Goal: Task Accomplishment & Management: Manage account settings

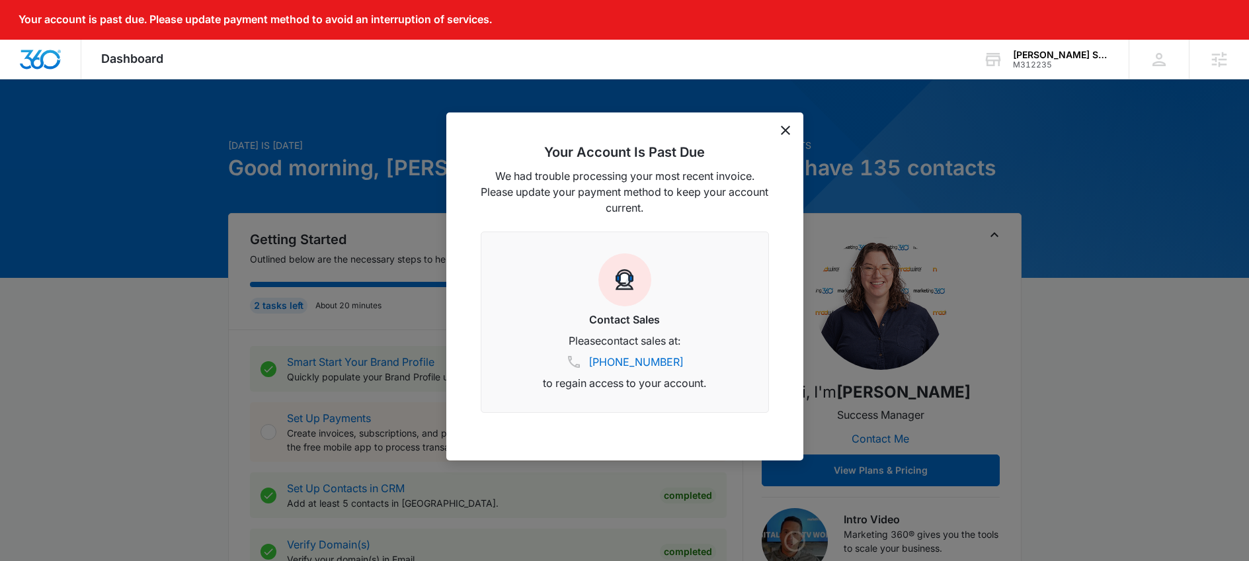
click at [785, 137] on div "Your Account Is Past Due We had trouble processing your most recent invoice. Pl…" at bounding box center [624, 286] width 357 height 348
click at [785, 129] on icon "dismiss this dialog" at bounding box center [785, 130] width 9 height 9
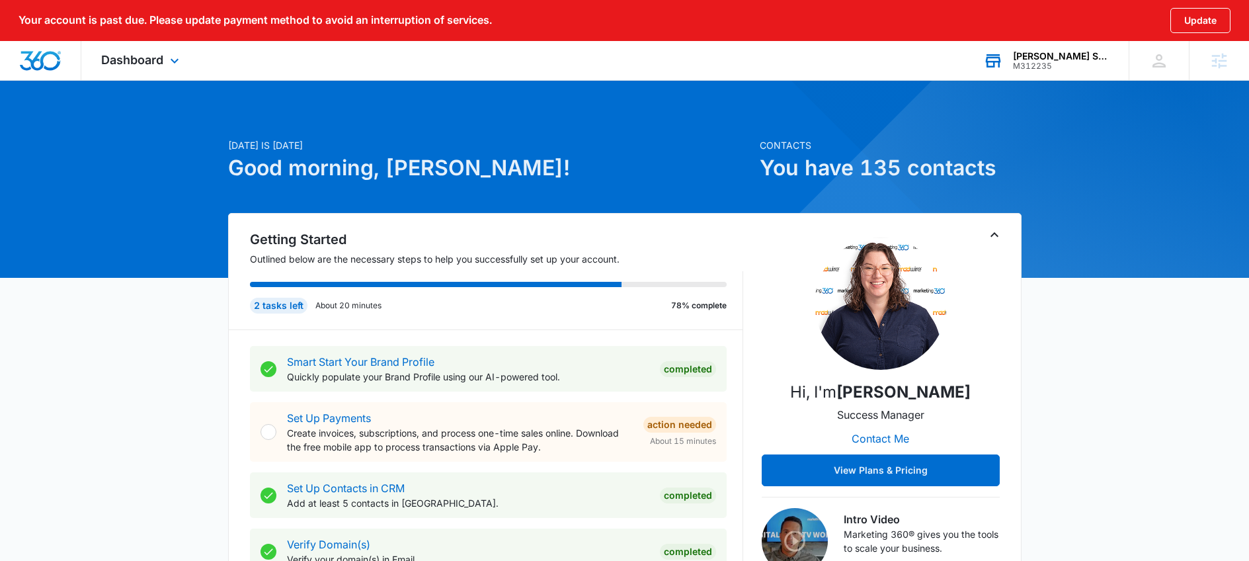
click at [1064, 65] on div "M312235" at bounding box center [1061, 66] width 97 height 9
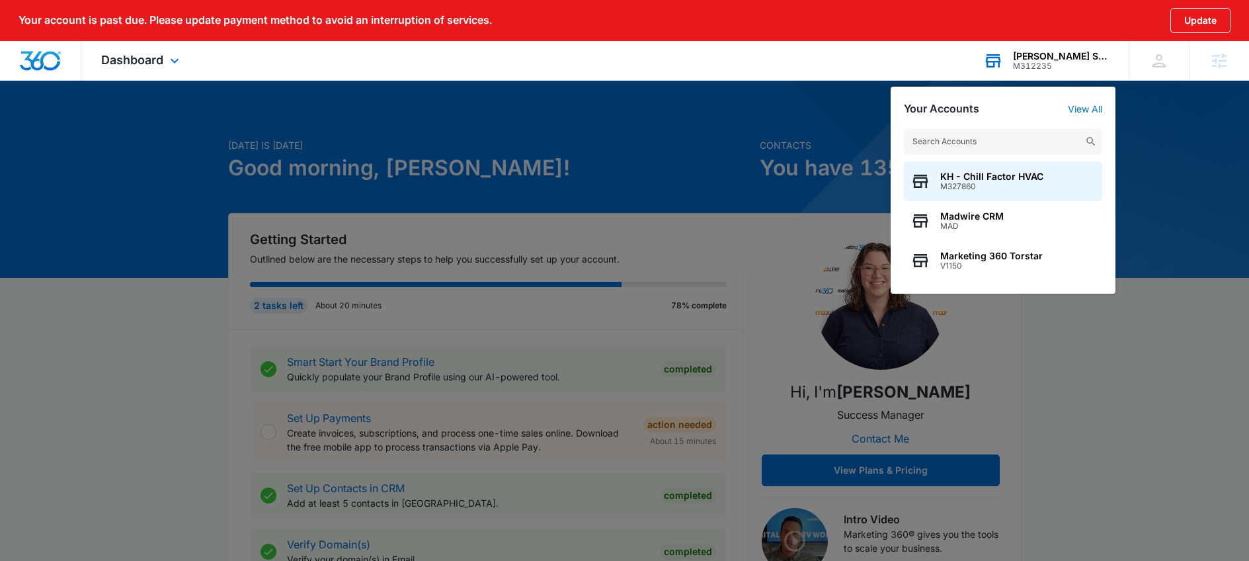
click at [1080, 60] on div "NOLA Station" at bounding box center [1061, 56] width 97 height 11
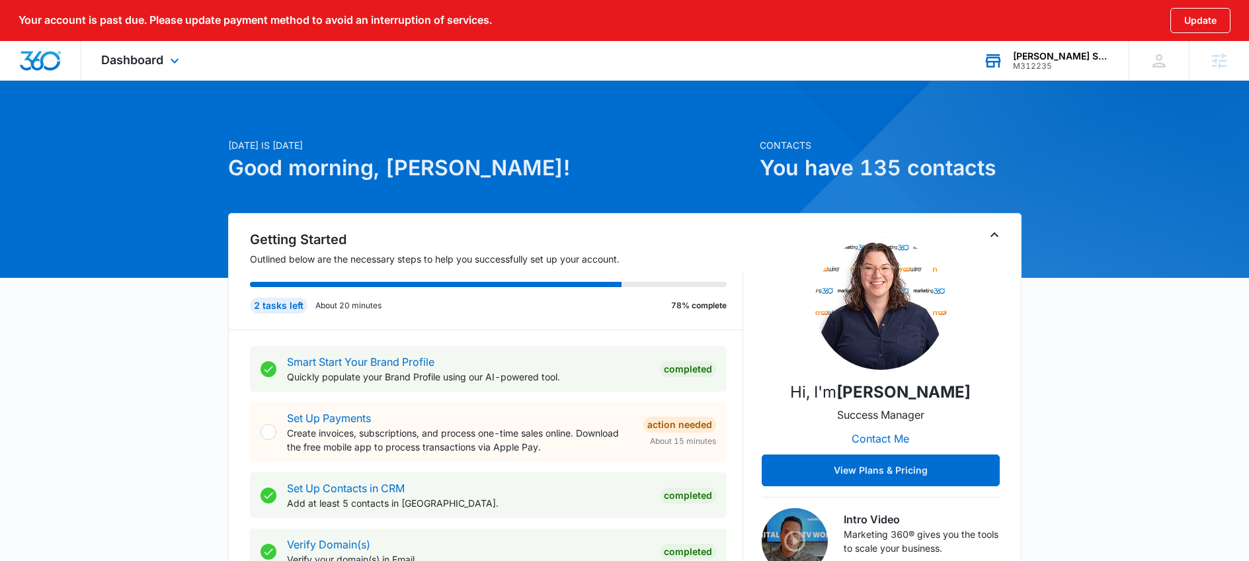
click at [1094, 62] on div "M312235" at bounding box center [1061, 66] width 97 height 9
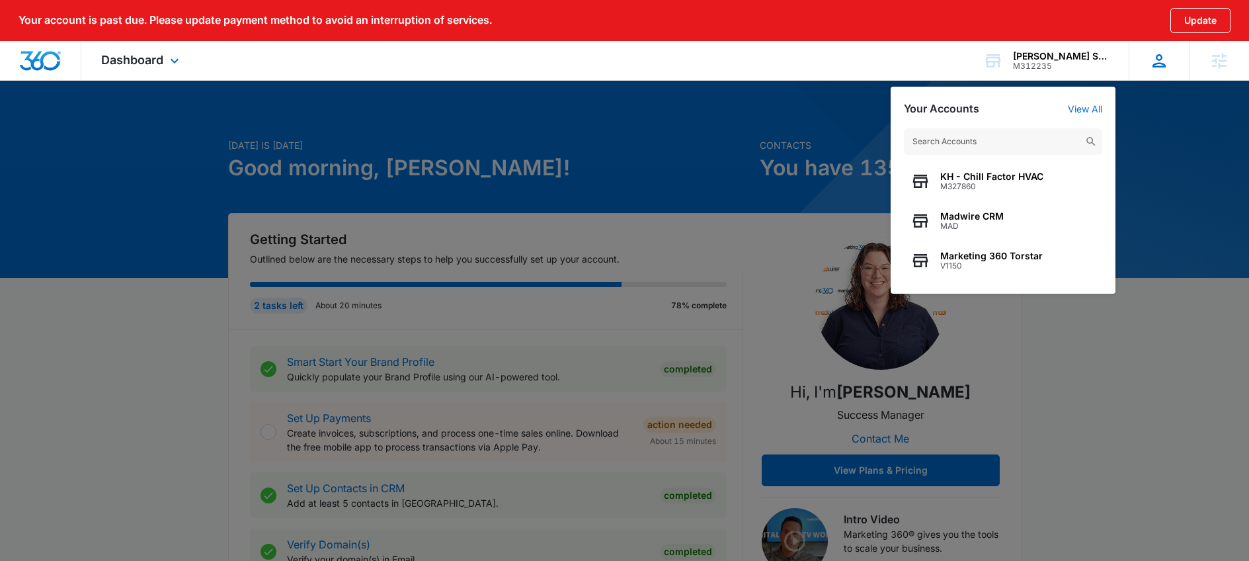
click at [1171, 72] on div "Karissa Harris karissa.harris@madwire.com My Profile Notifications Support Logo…" at bounding box center [1159, 60] width 60 height 39
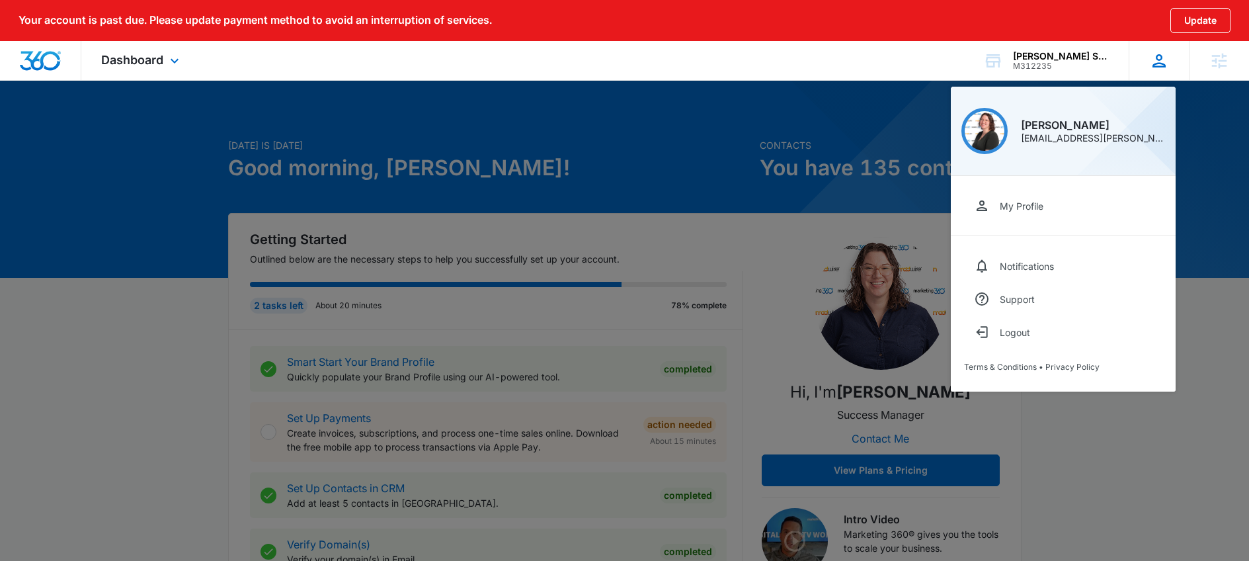
click at [995, 128] on img at bounding box center [985, 131] width 40 height 40
click at [1023, 204] on div "My Profile" at bounding box center [1022, 205] width 44 height 11
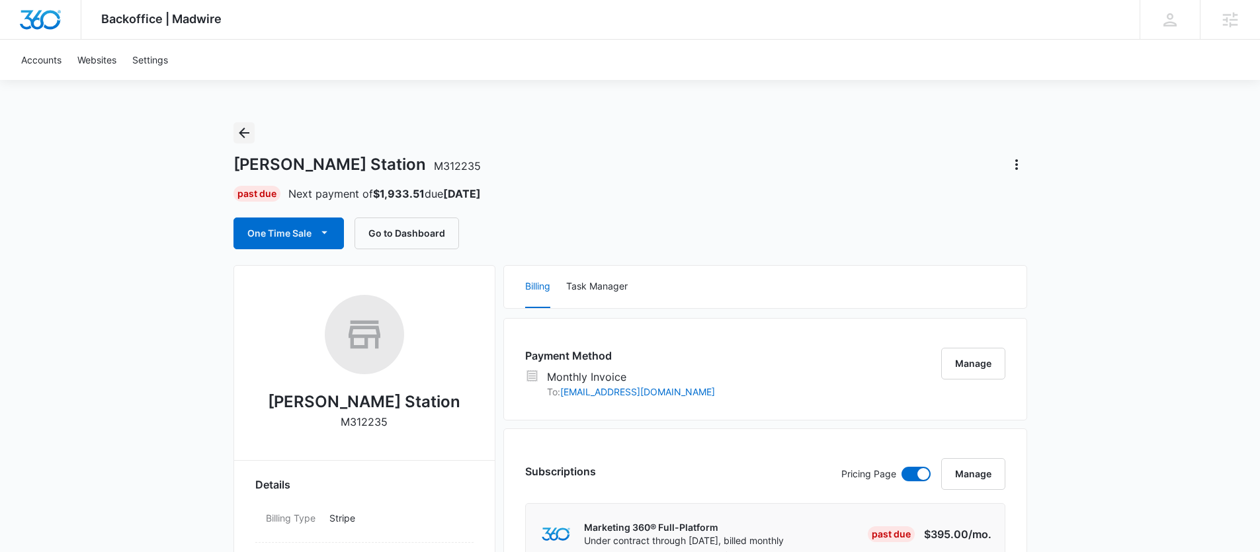
click at [239, 126] on icon "Back" at bounding box center [244, 133] width 16 height 16
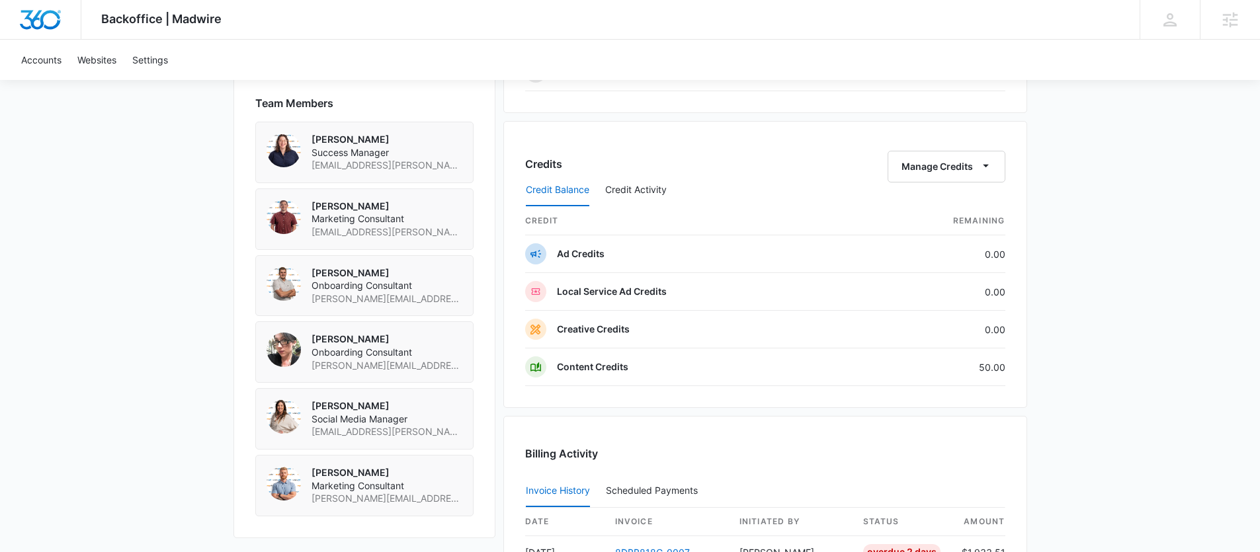
scroll to position [1044, 0]
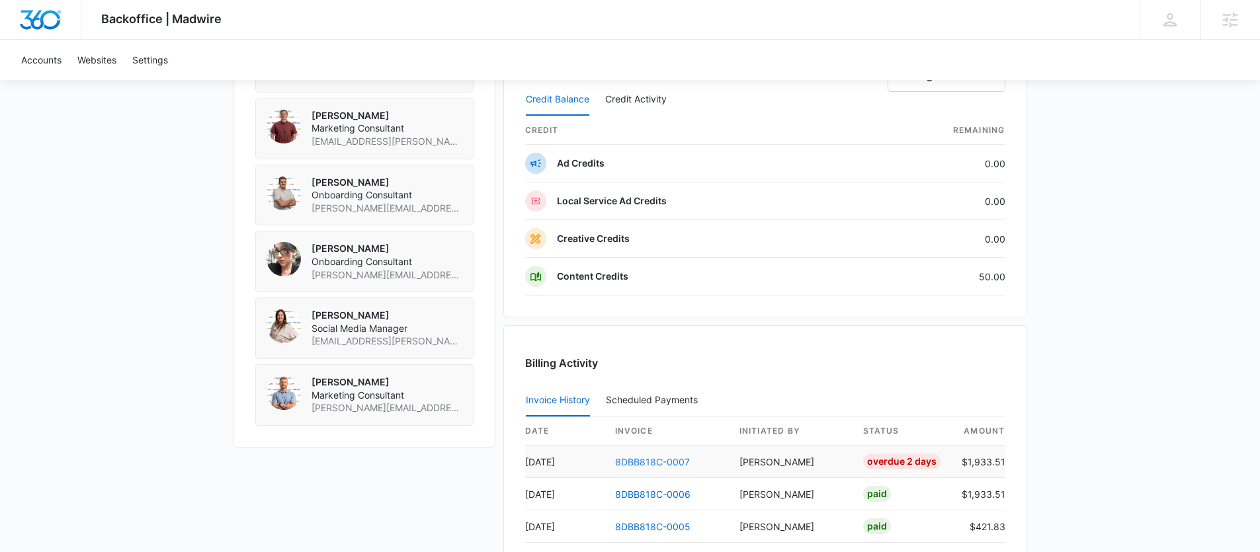
click at [667, 460] on link "8DBB818C-0007" at bounding box center [652, 461] width 75 height 11
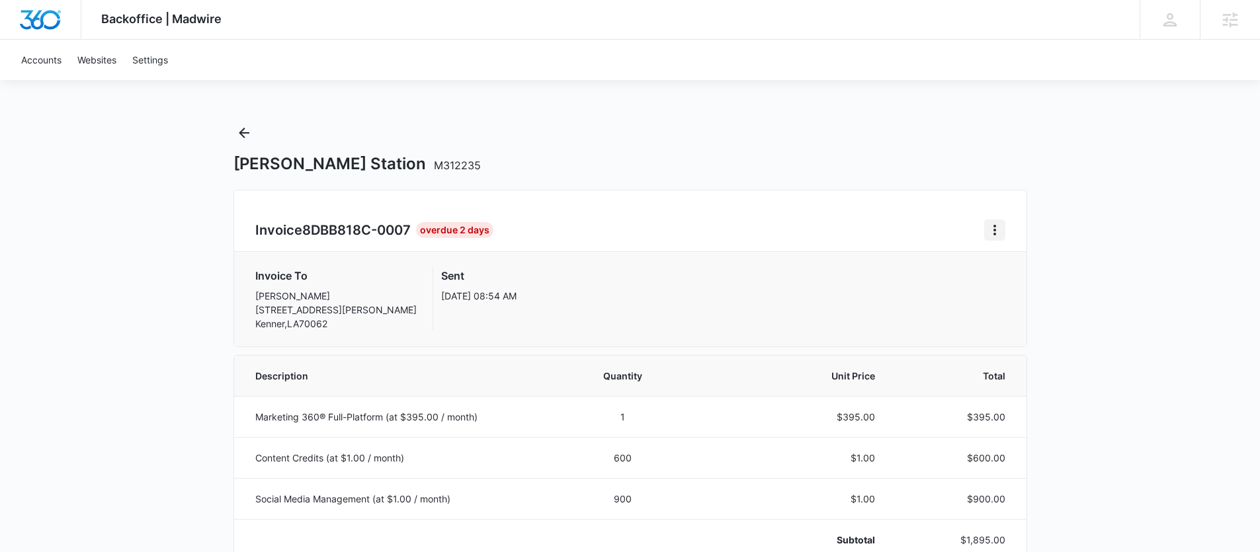
click at [997, 225] on icon "Home" at bounding box center [995, 230] width 16 height 16
click at [1048, 267] on link "Download Invoice" at bounding box center [1039, 266] width 77 height 11
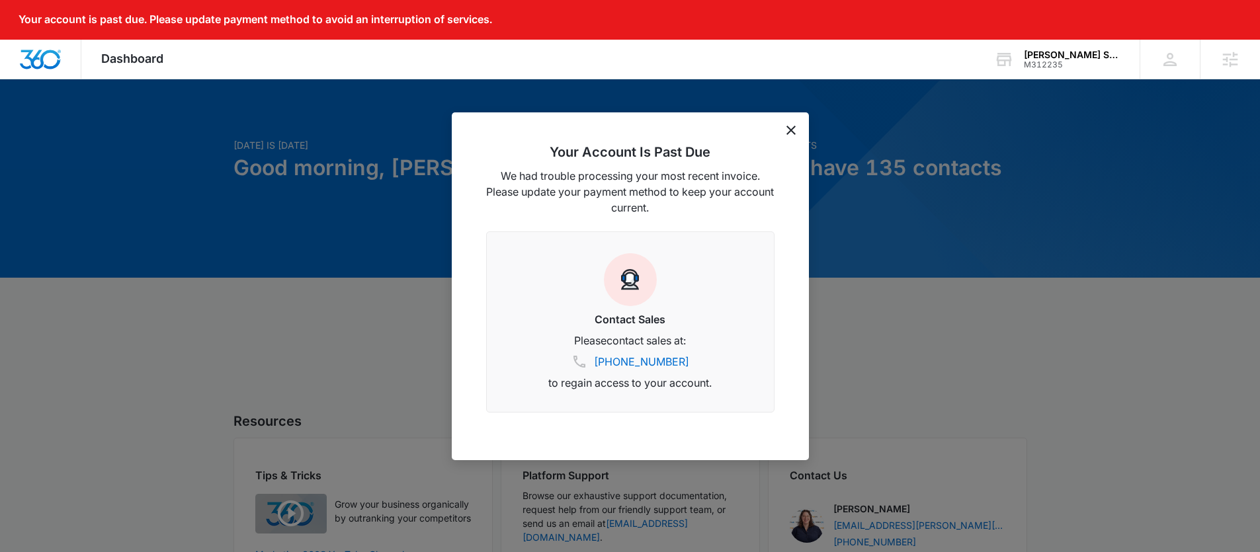
click at [790, 126] on icon "dismiss this dialog" at bounding box center [790, 130] width 9 height 9
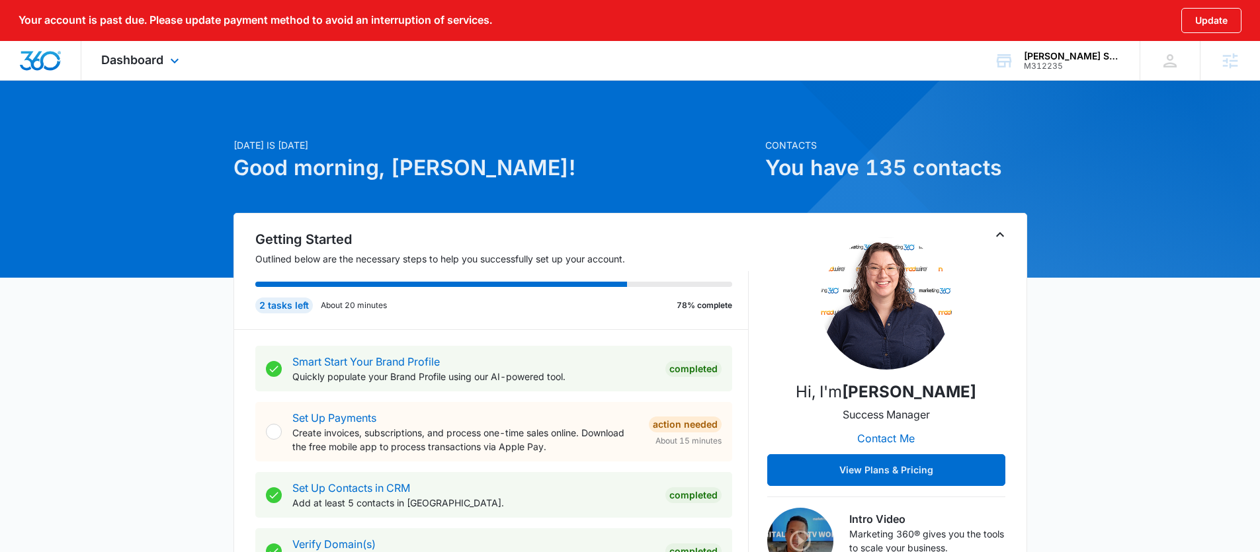
click at [129, 50] on div "Dashboard Apps Reputation Websites Forms CRM Email Social Payments POS Content …" at bounding box center [141, 60] width 121 height 39
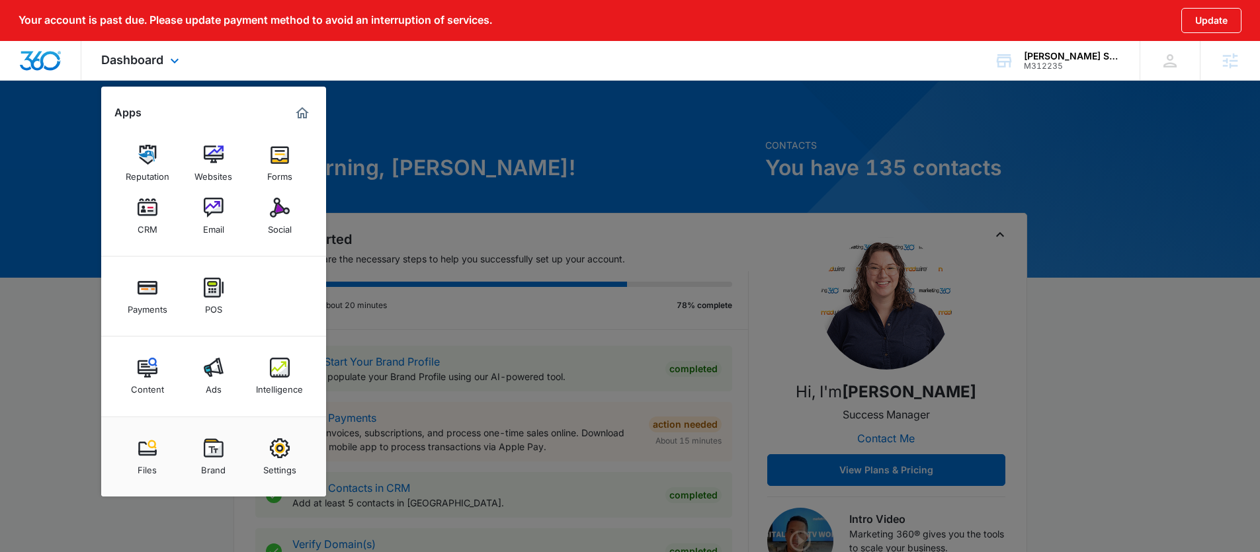
click at [306, 214] on div "Reputation Websites Forms CRM Email Social" at bounding box center [213, 190] width 225 height 133
click at [276, 216] on img at bounding box center [280, 208] width 20 height 20
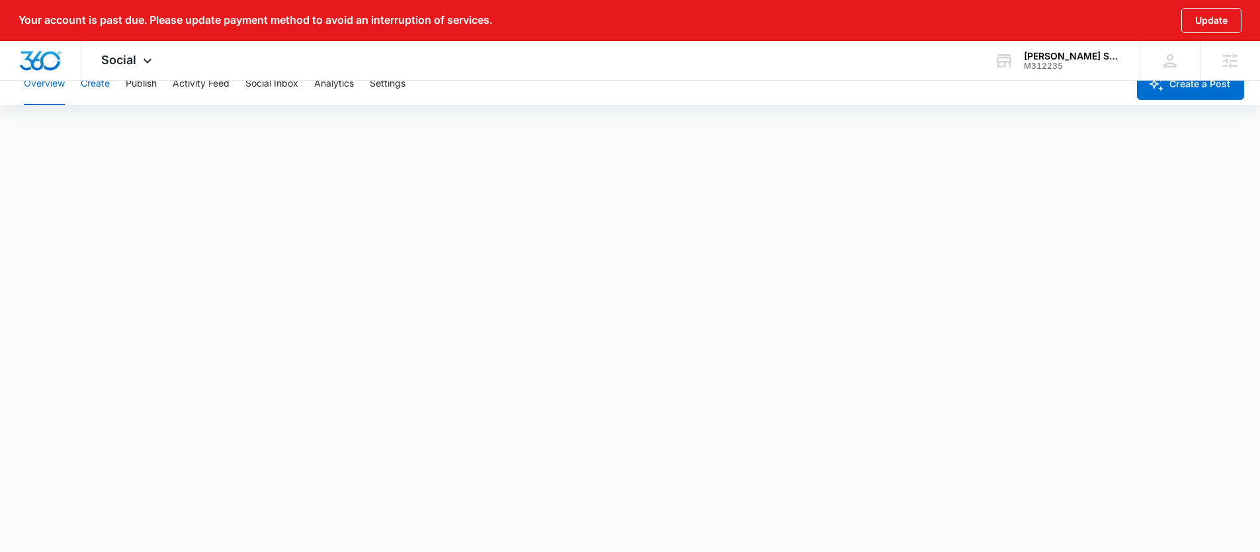
scroll to position [43, 0]
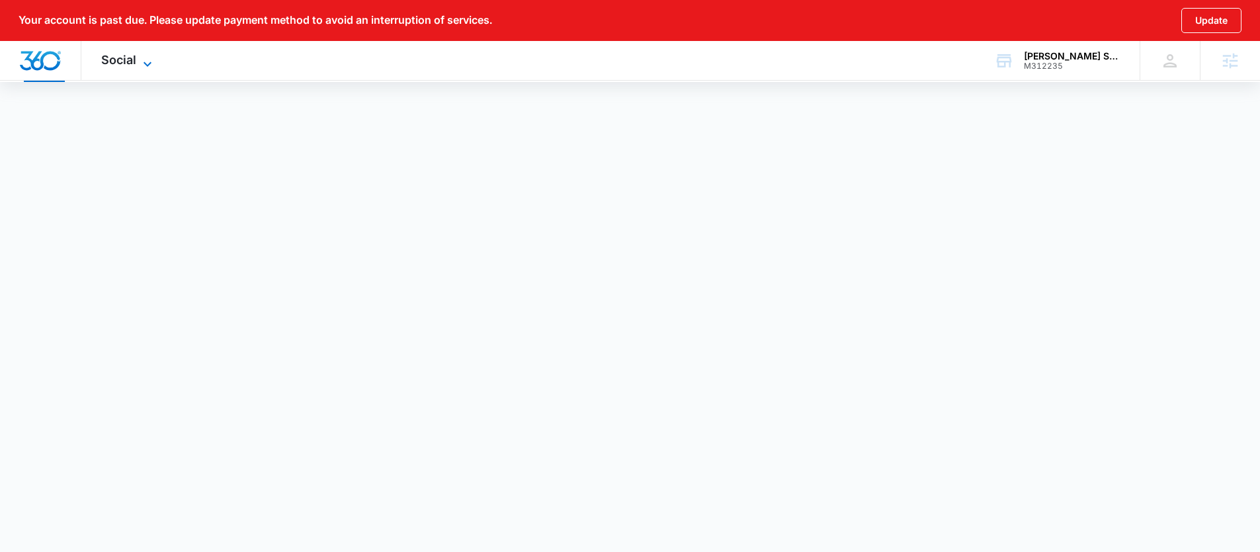
click at [147, 68] on icon at bounding box center [148, 64] width 16 height 16
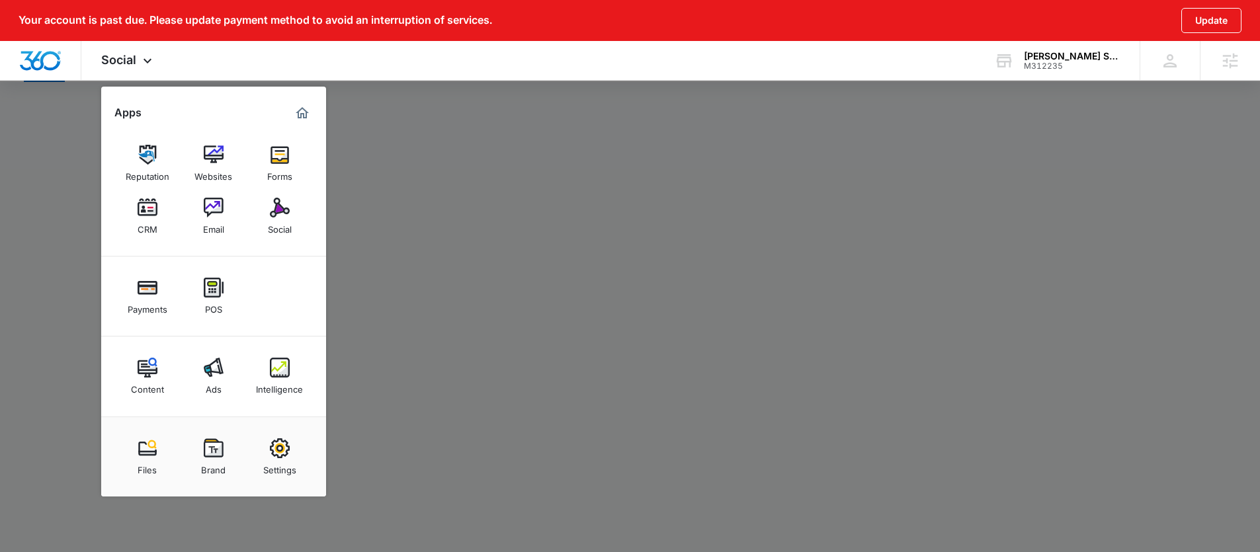
click at [1068, 373] on div at bounding box center [630, 276] width 1260 height 552
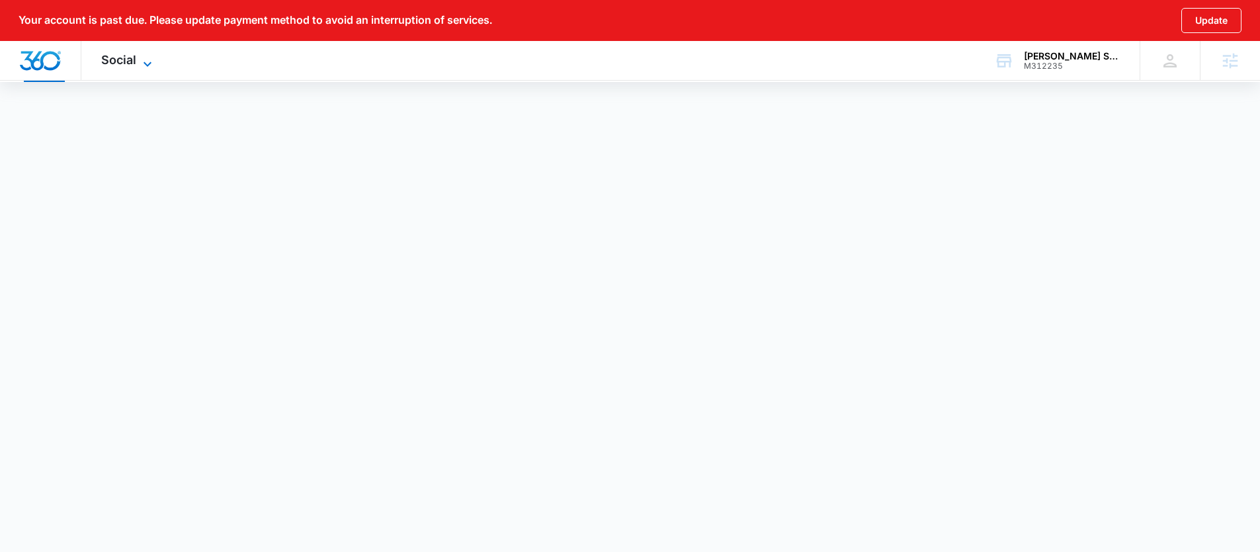
click at [122, 66] on span "Social" at bounding box center [118, 60] width 35 height 14
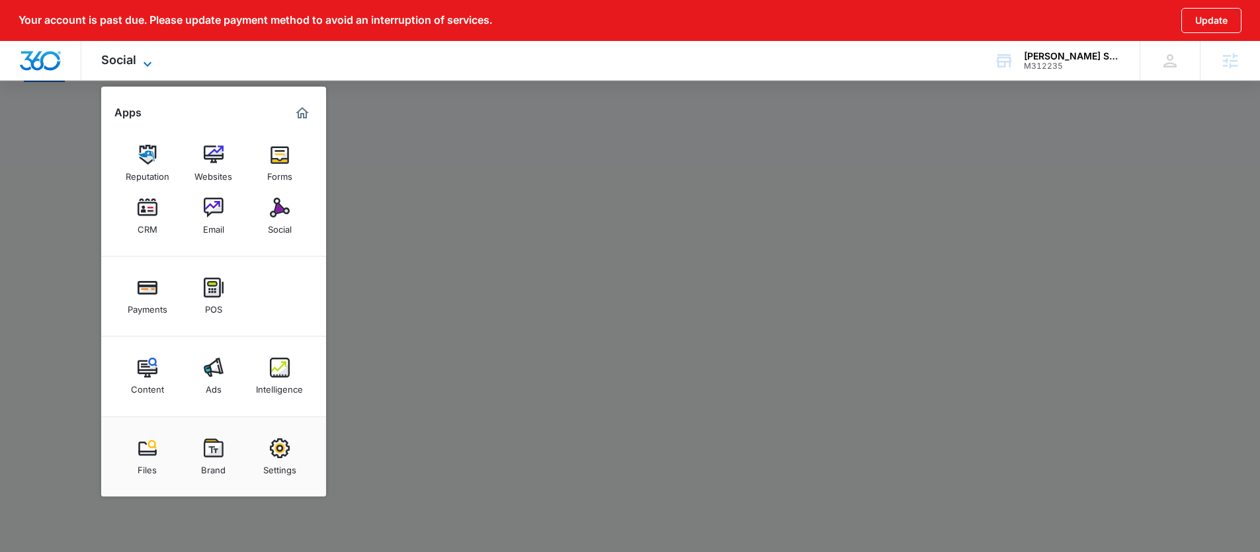
click at [122, 66] on span "Social" at bounding box center [118, 60] width 35 height 14
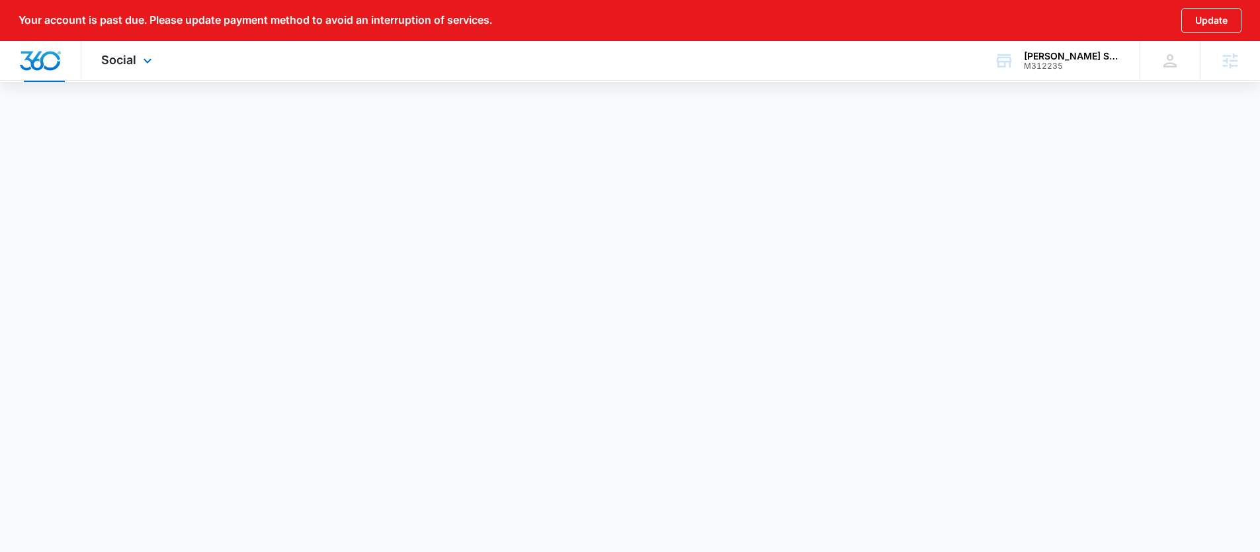
scroll to position [0, 0]
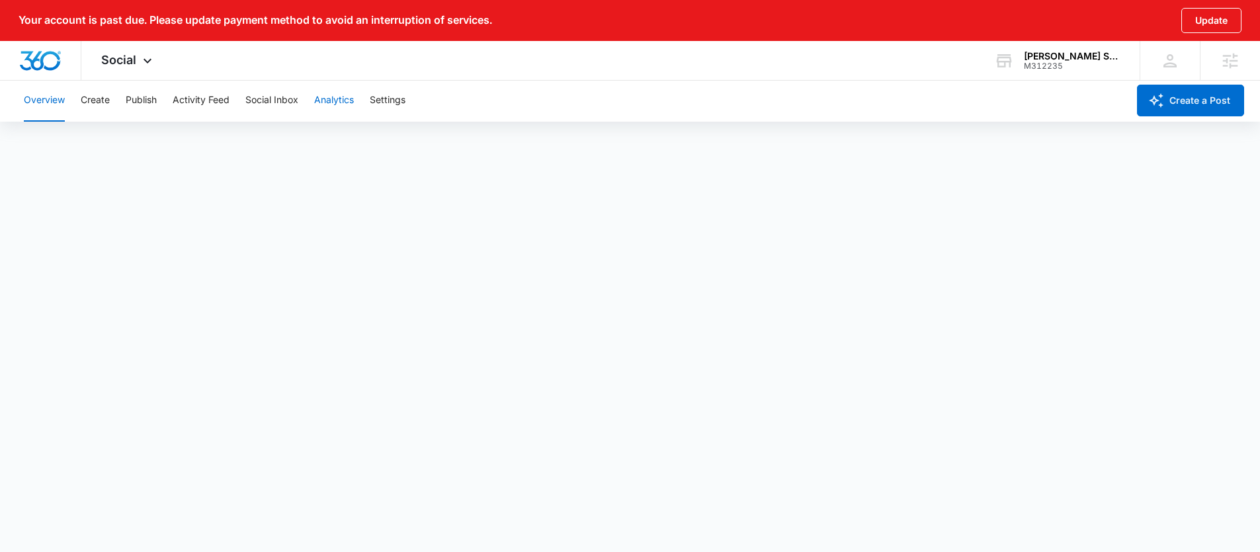
click at [324, 105] on button "Analytics" at bounding box center [334, 100] width 40 height 42
click at [135, 138] on button "Insights" at bounding box center [128, 140] width 34 height 37
click at [189, 144] on button "Community" at bounding box center [185, 140] width 49 height 37
click at [242, 142] on button "Hashtag" at bounding box center [244, 140] width 36 height 37
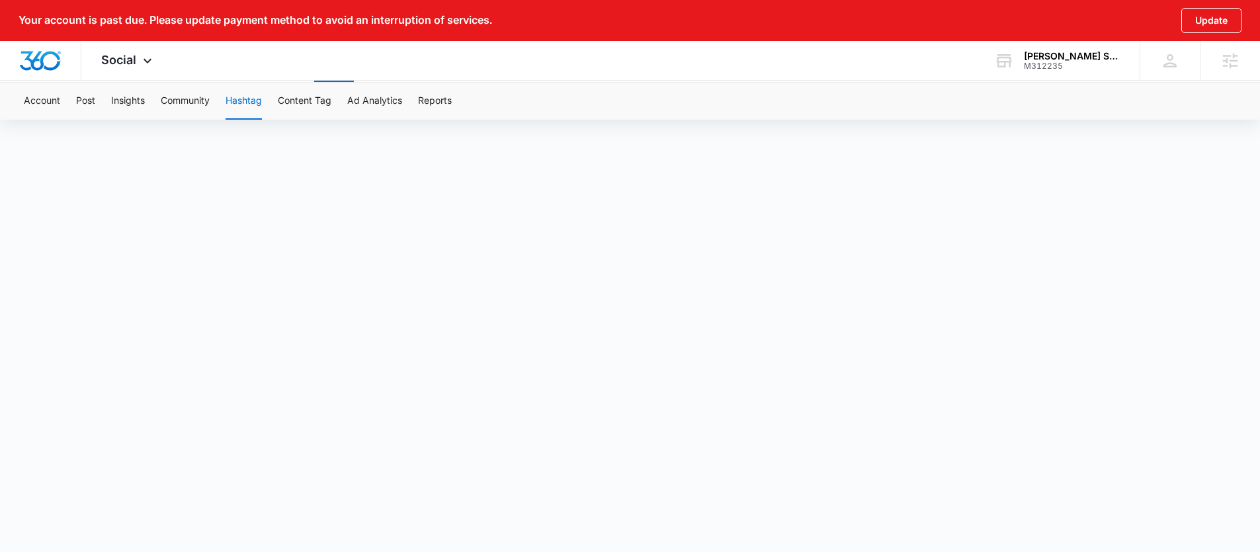
scroll to position [49, 0]
click at [327, 97] on button "Content Tag" at bounding box center [305, 101] width 54 height 37
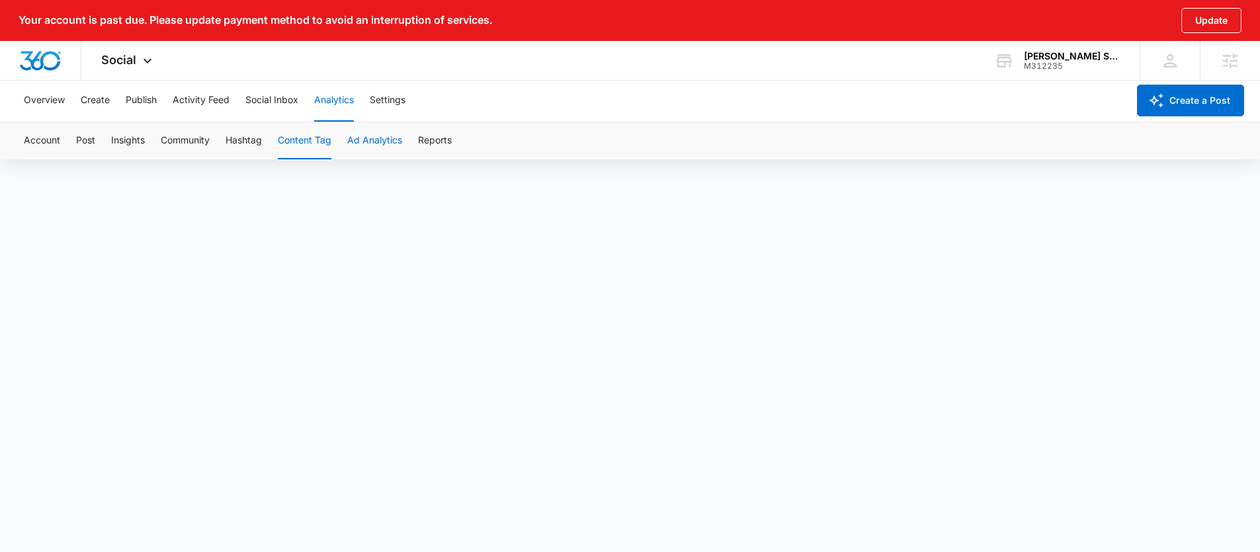
click at [370, 130] on button "Ad Analytics" at bounding box center [374, 140] width 55 height 37
click at [450, 137] on button "Reports" at bounding box center [435, 140] width 34 height 37
click at [174, 98] on button "Activity Feed" at bounding box center [201, 100] width 57 height 42
click at [120, 98] on div "Overview Create Publish Activity Feed Social Inbox Analytics Settings" at bounding box center [572, 100] width 1112 height 42
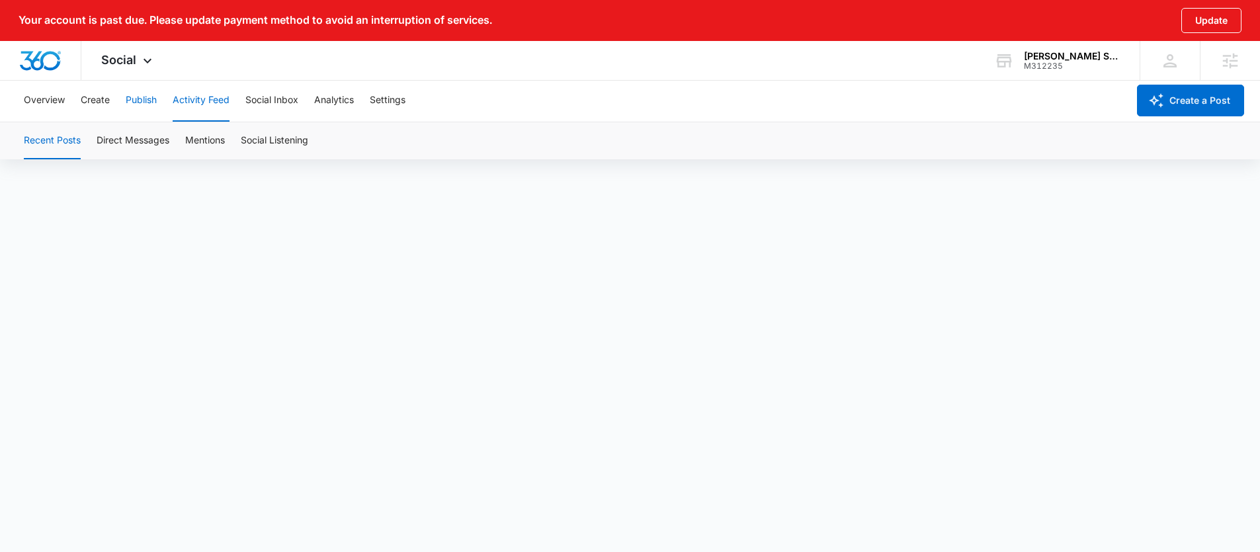
click at [144, 92] on button "Publish" at bounding box center [141, 100] width 31 height 42
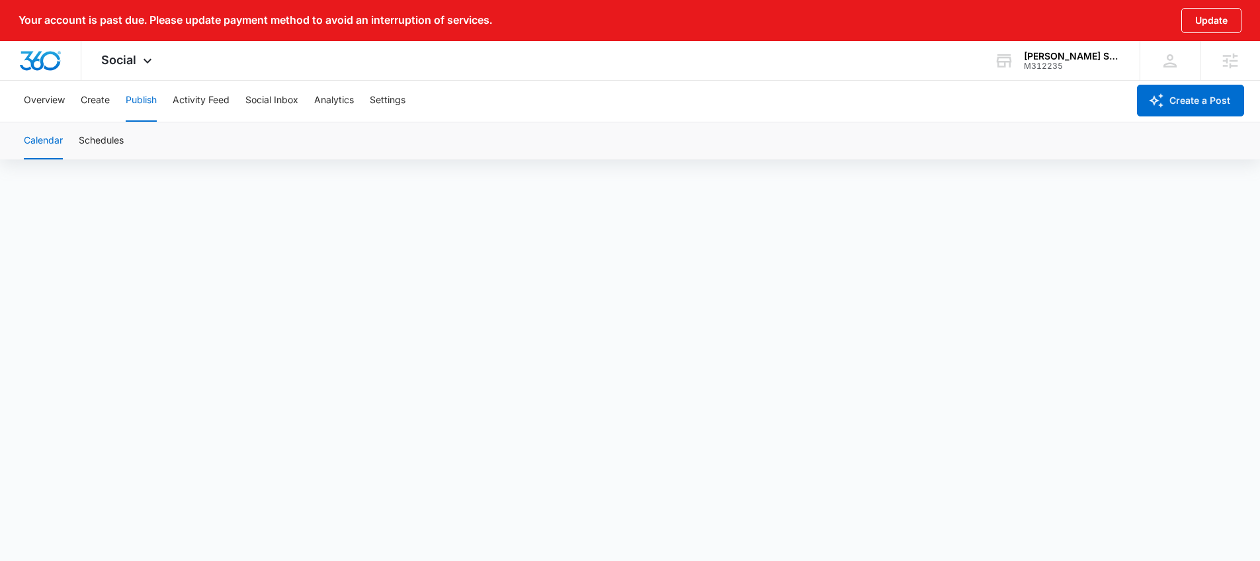
click at [49, 143] on button "Calendar" at bounding box center [43, 140] width 39 height 37
click at [327, 97] on button "Analytics" at bounding box center [334, 100] width 40 height 42
click at [84, 139] on button "Post" at bounding box center [85, 140] width 19 height 37
click at [126, 145] on button "Insights" at bounding box center [128, 140] width 34 height 37
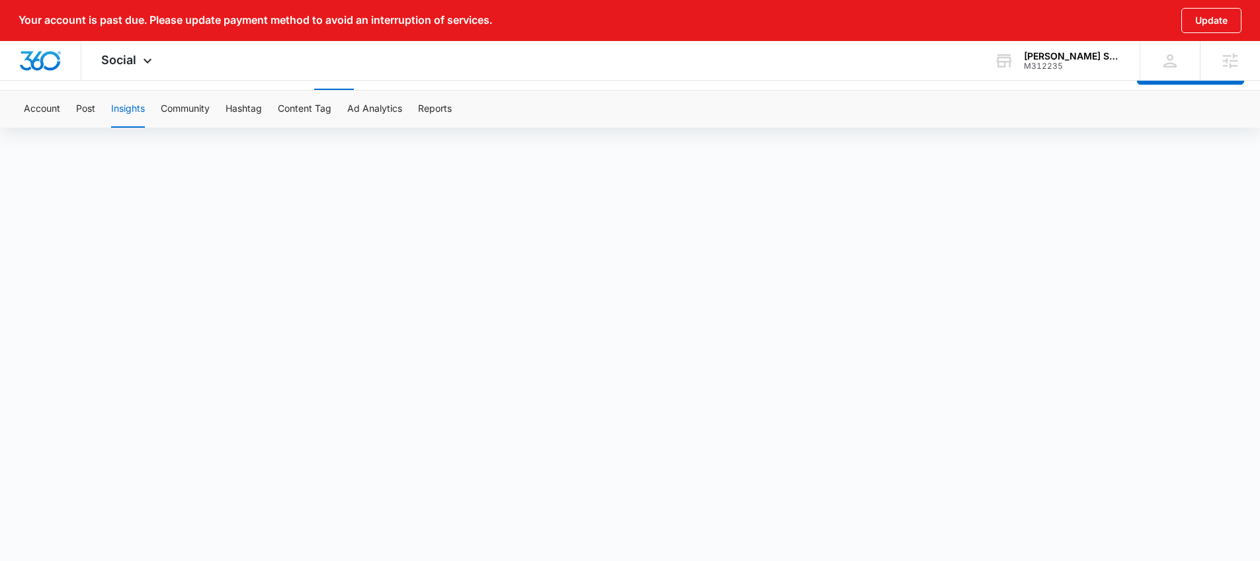
scroll to position [49, 0]
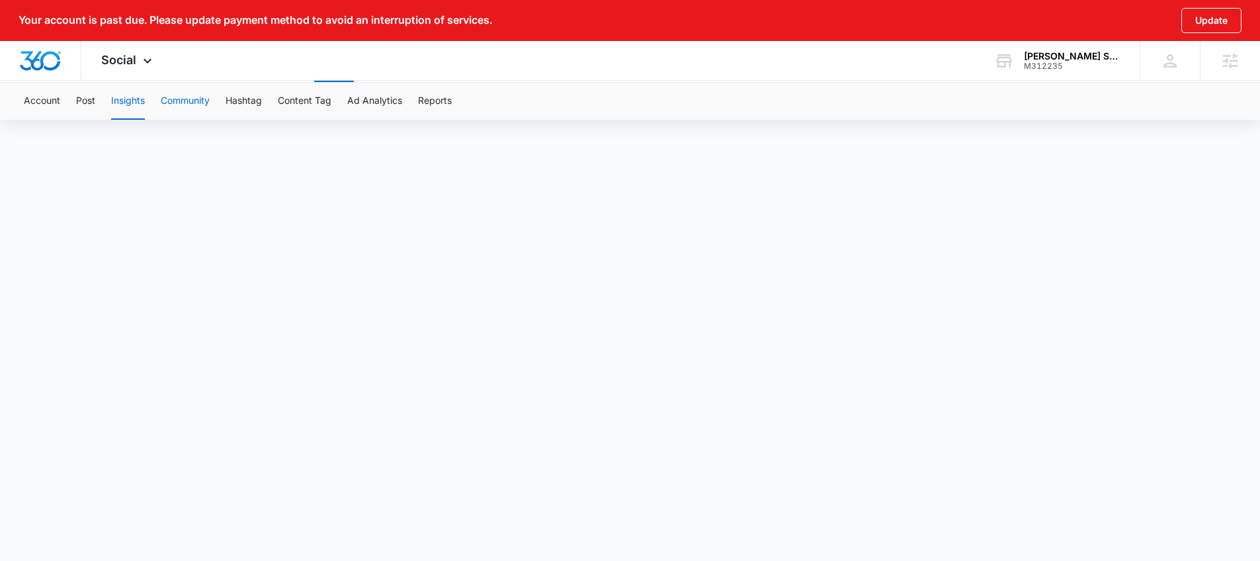
click at [201, 97] on button "Community" at bounding box center [185, 101] width 49 height 37
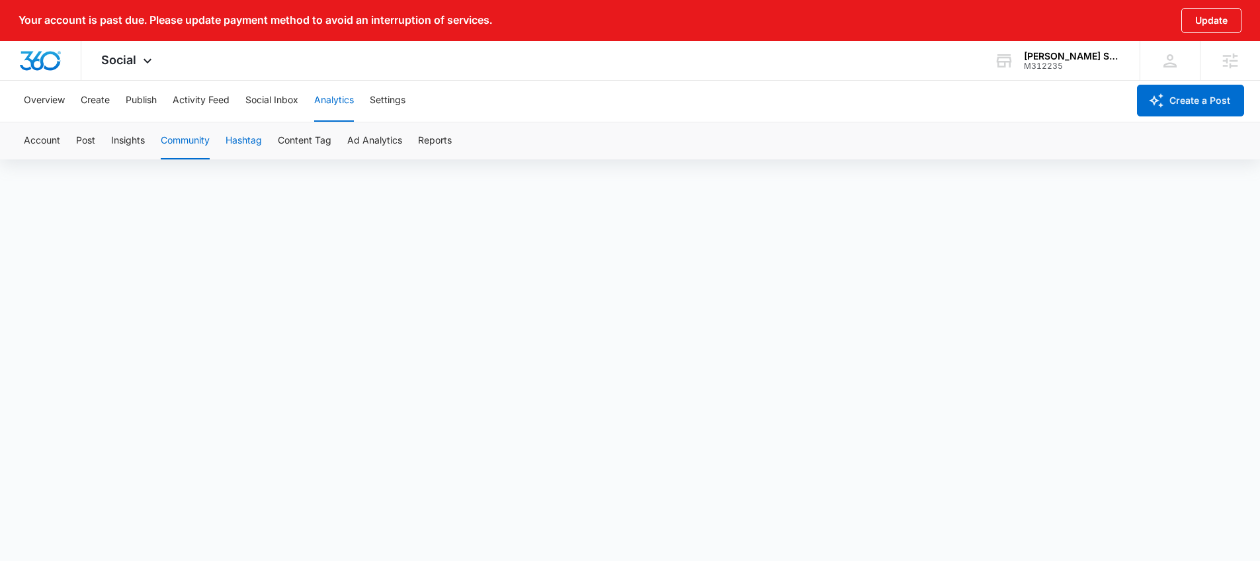
click at [256, 146] on button "Hashtag" at bounding box center [244, 140] width 36 height 37
click at [316, 140] on button "Content Tag" at bounding box center [305, 140] width 54 height 37
click at [402, 136] on button "Ad Analytics" at bounding box center [374, 140] width 55 height 37
click at [446, 146] on button "Reports" at bounding box center [435, 140] width 34 height 37
click at [126, 142] on button "Insights" at bounding box center [128, 140] width 34 height 37
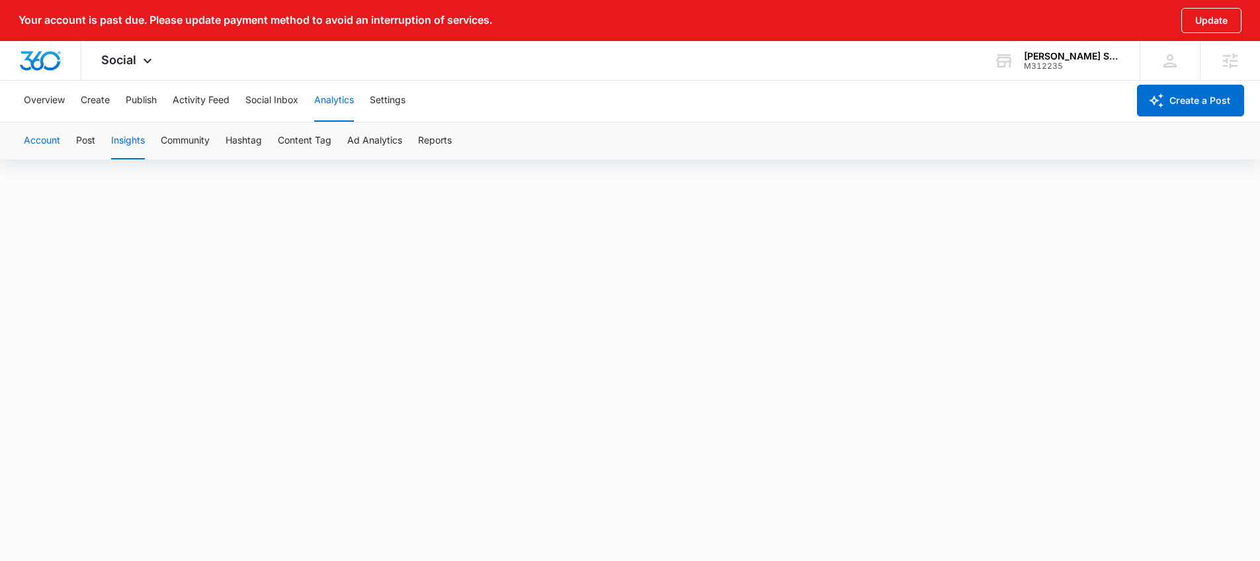
click at [52, 147] on button "Account" at bounding box center [42, 140] width 36 height 37
click at [99, 102] on button "Create" at bounding box center [95, 100] width 29 height 42
click at [46, 110] on button "Overview" at bounding box center [44, 100] width 41 height 42
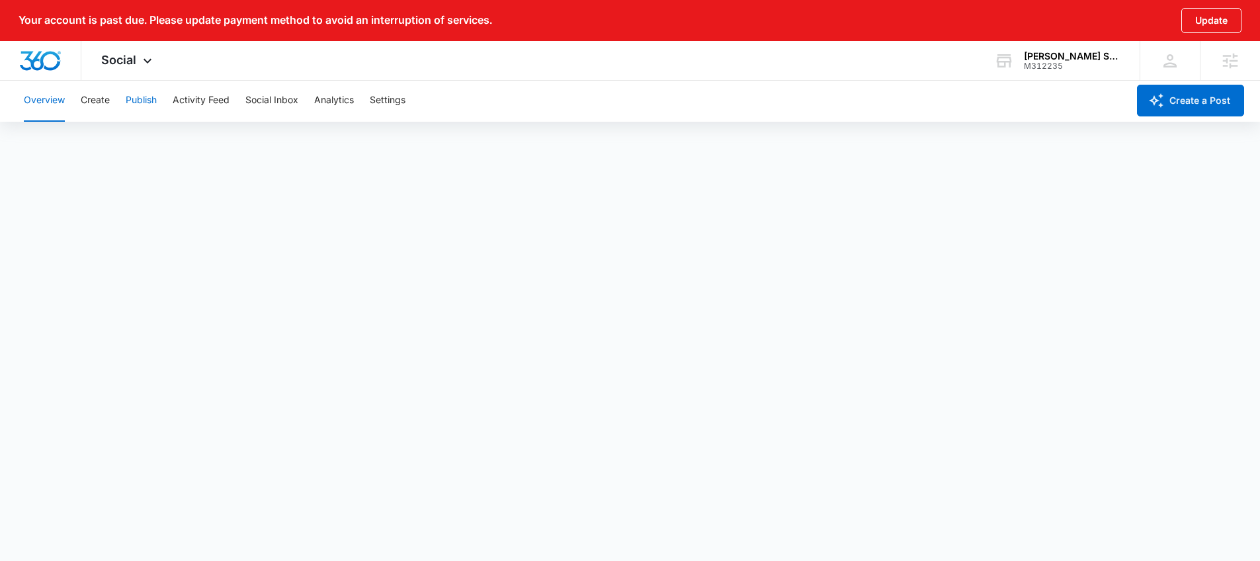
click at [142, 103] on button "Publish" at bounding box center [141, 100] width 31 height 42
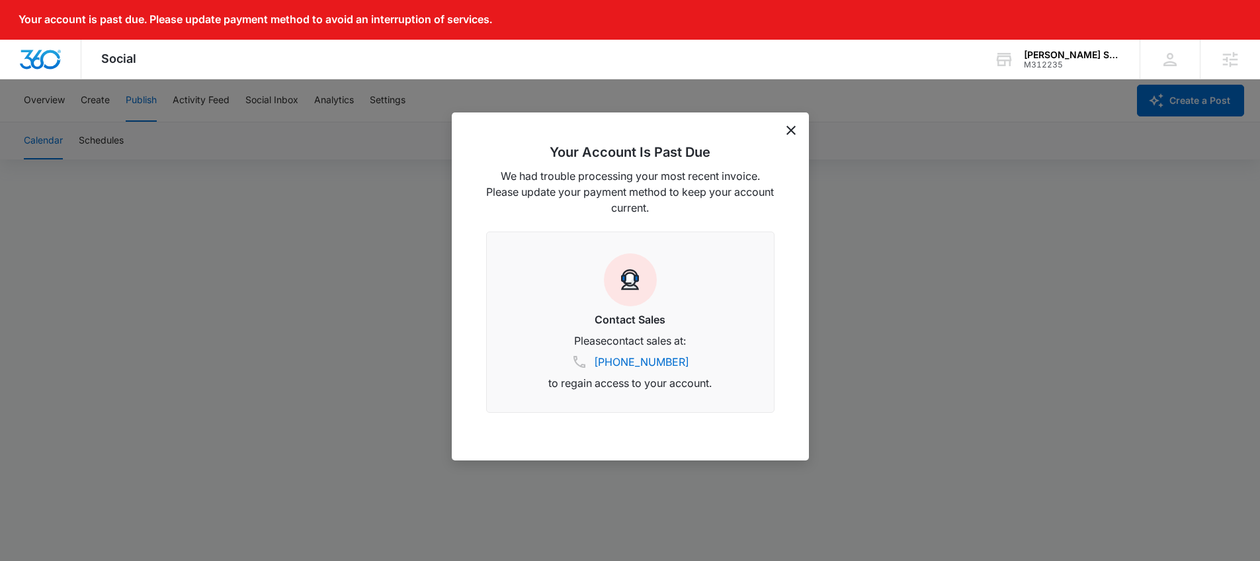
click at [792, 124] on div "Your Account Is Past Due We had trouble processing your most recent invoice. Pl…" at bounding box center [630, 286] width 357 height 348
click at [792, 130] on icon "dismiss this dialog" at bounding box center [790, 130] width 9 height 9
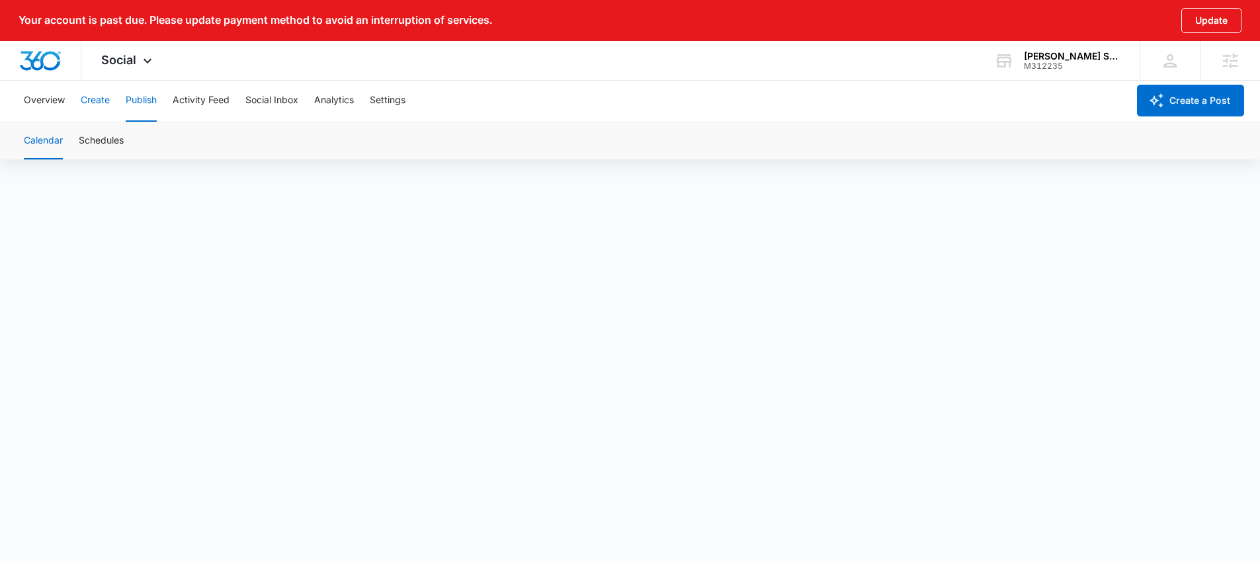
click at [95, 110] on button "Create" at bounding box center [95, 100] width 29 height 42
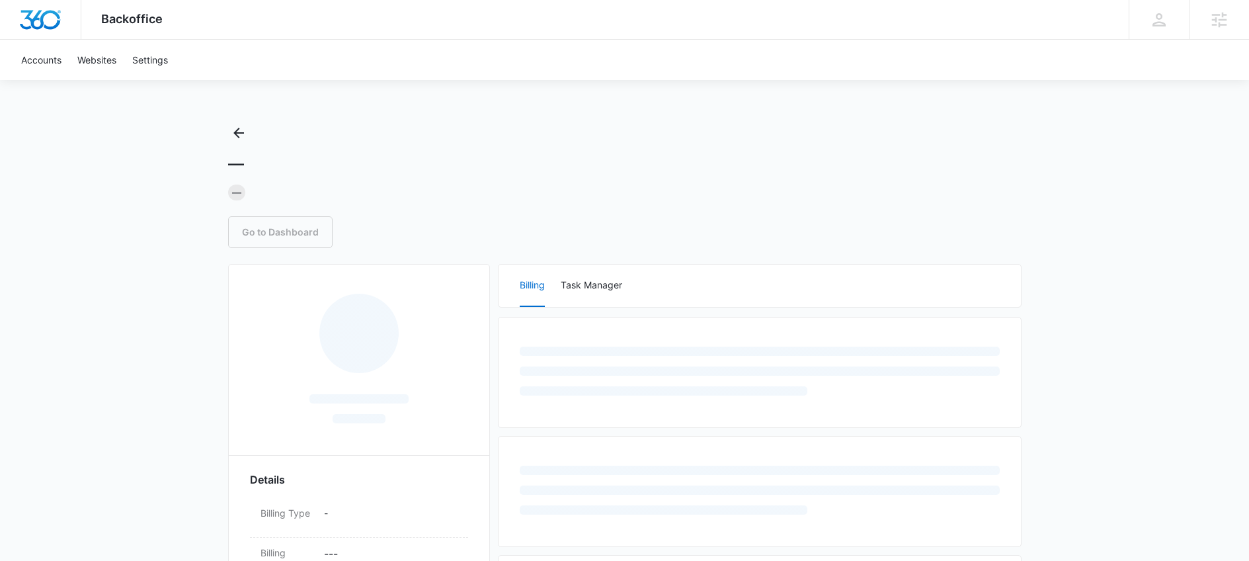
click at [691, 63] on div "Accounts Websites Settings" at bounding box center [624, 60] width 1223 height 40
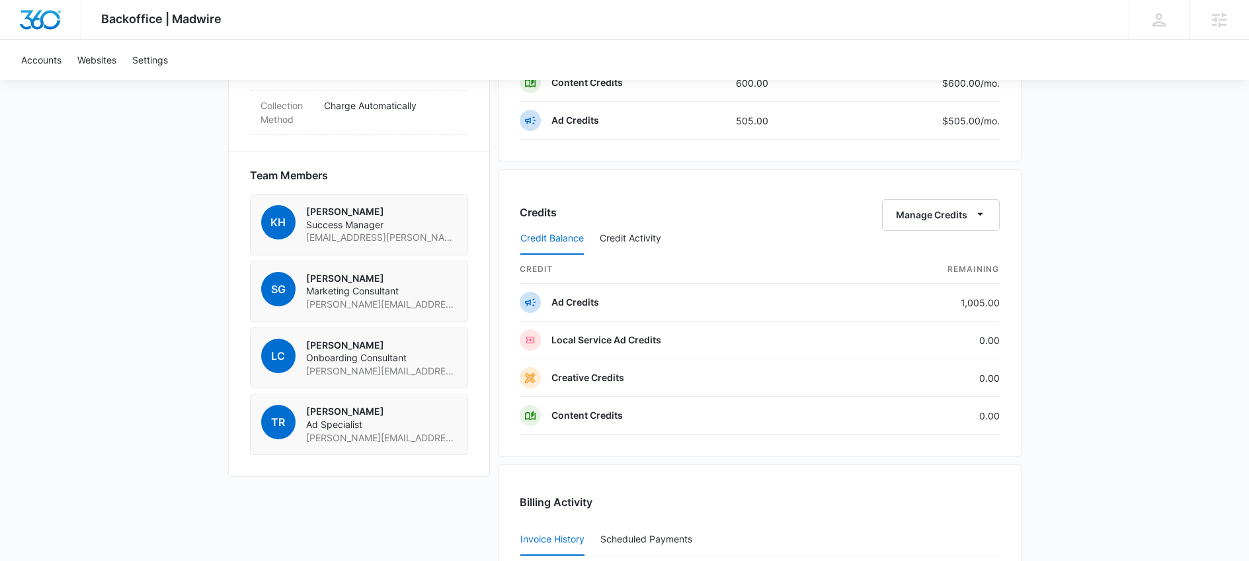
scroll to position [1151, 0]
